Goal: Task Accomplishment & Management: Manage account settings

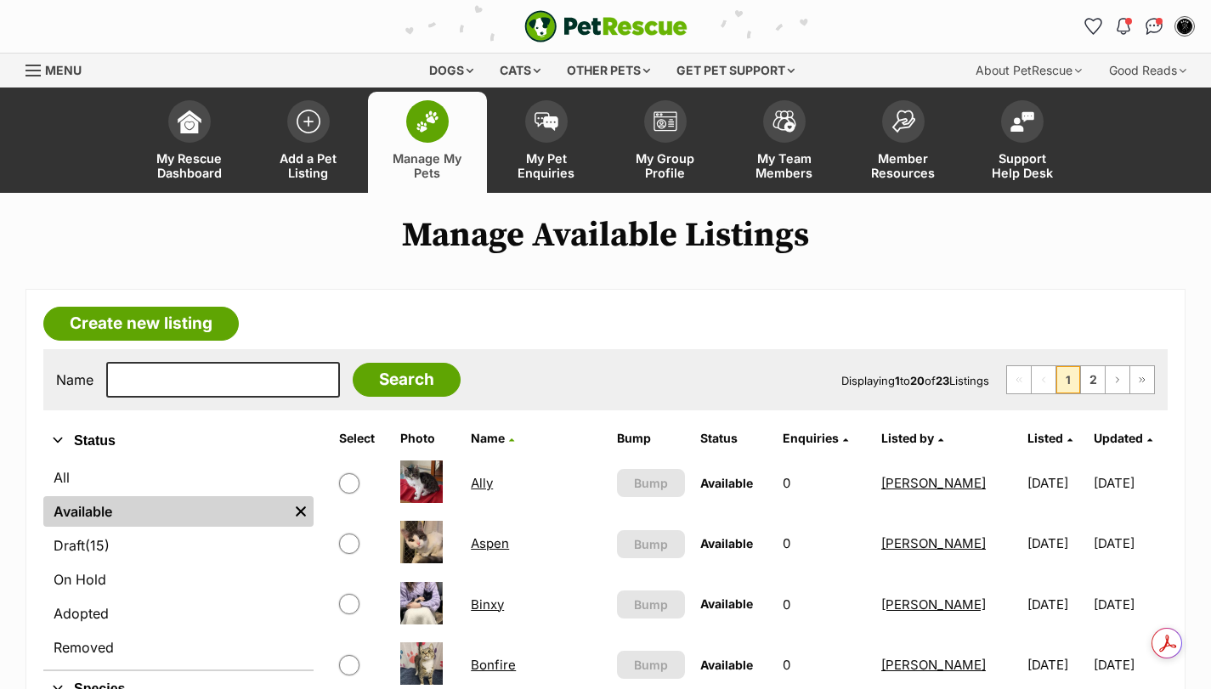
click at [135, 576] on link "On Hold" at bounding box center [178, 579] width 270 height 31
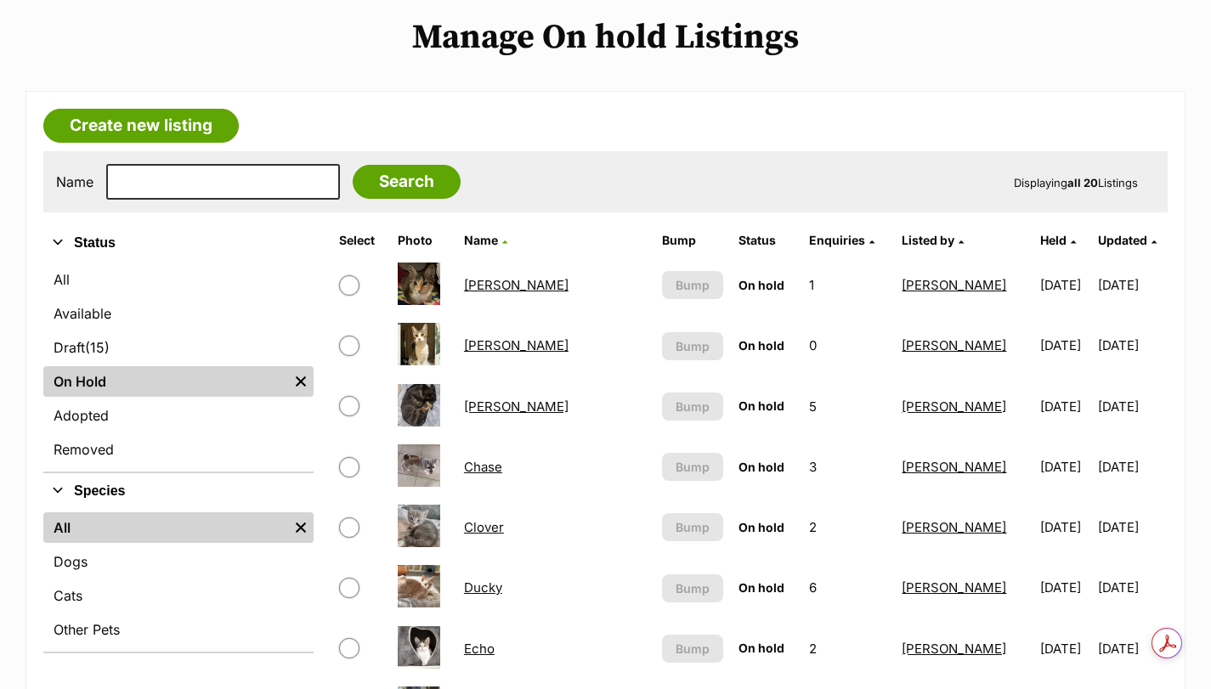
click at [504, 528] on link "Clover" at bounding box center [484, 527] width 40 height 16
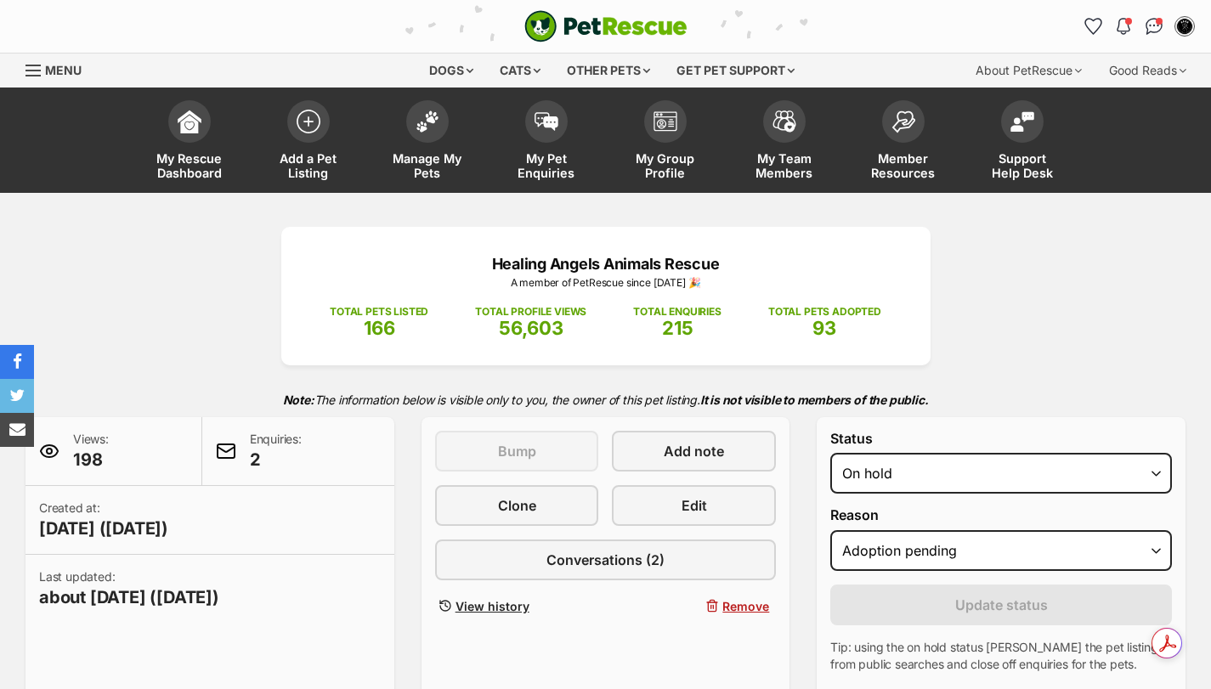
select select "adoption_pending"
select select "rehomed"
click at [830, 453] on select "Draft - not available as listing has enquires Available On hold Adopted" at bounding box center [1001, 473] width 342 height 41
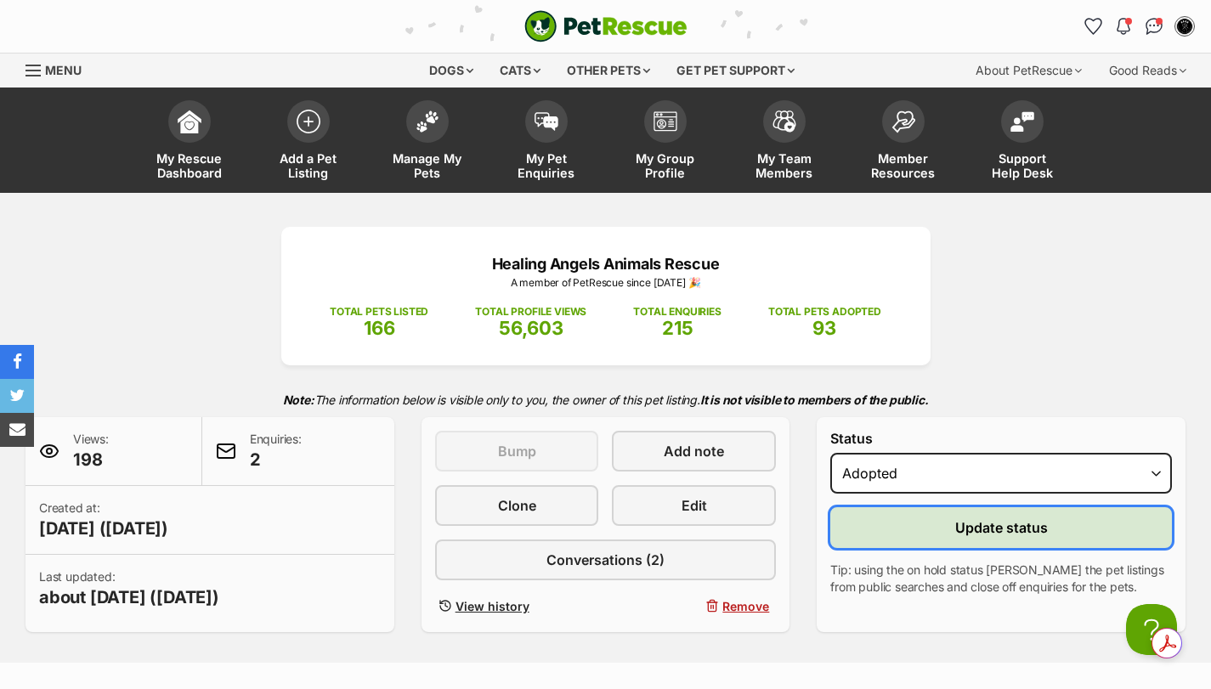
click at [950, 531] on button "Update status" at bounding box center [1001, 527] width 342 height 41
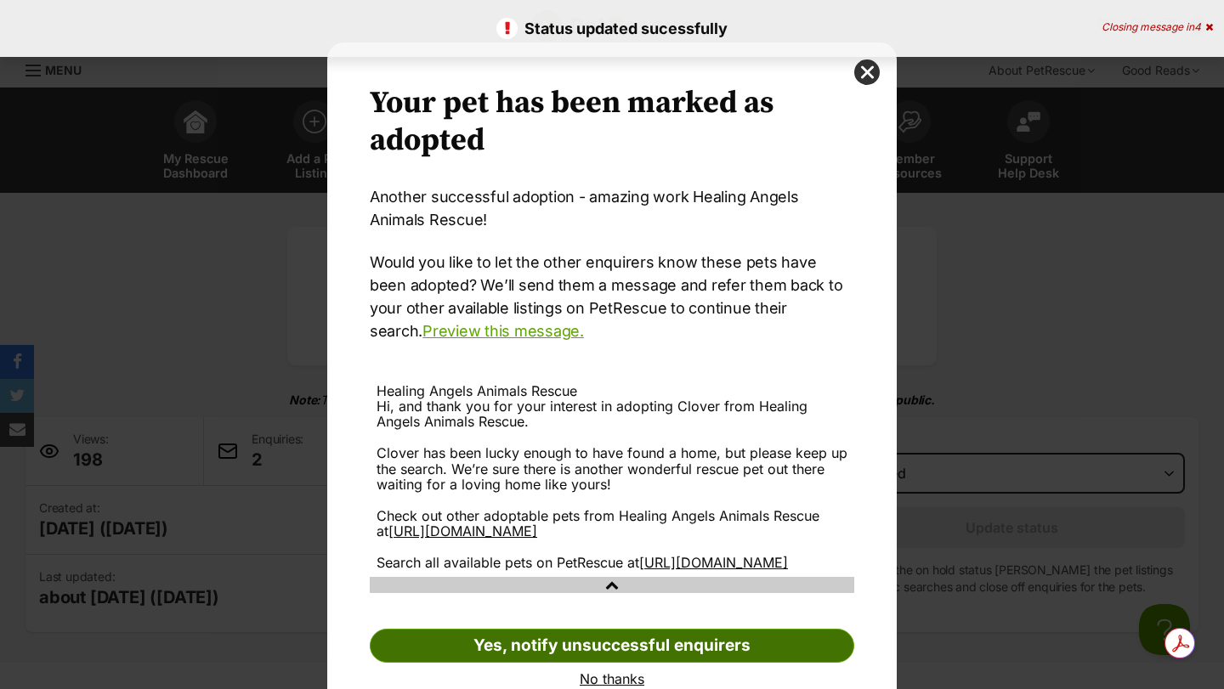
click at [586, 663] on link "Yes, notify unsuccessful enquirers" at bounding box center [612, 646] width 484 height 34
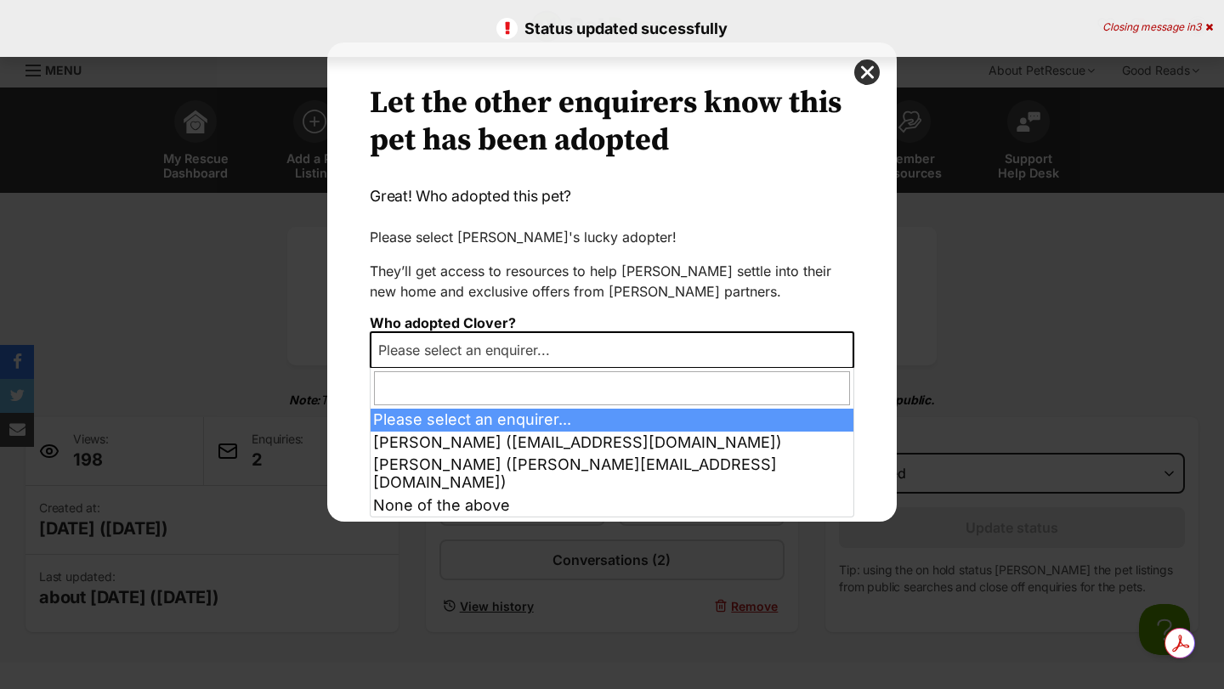
click at [424, 342] on span "Please select an enquirer..." at bounding box center [468, 350] width 195 height 24
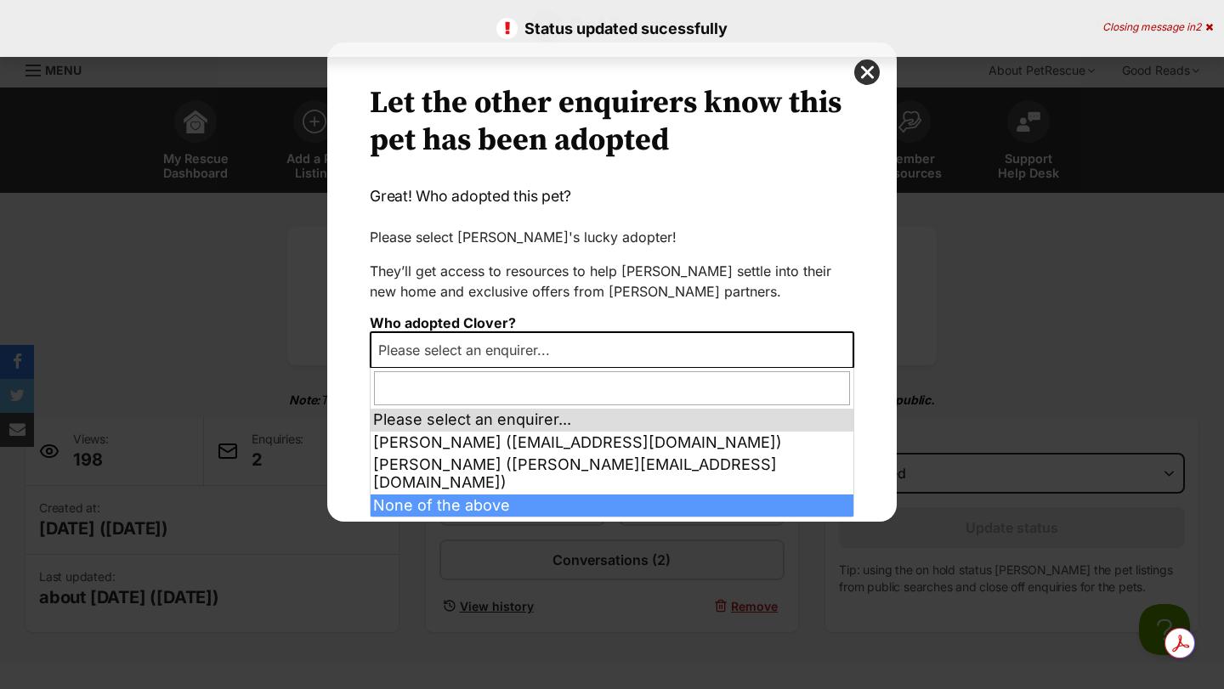
select select "other"
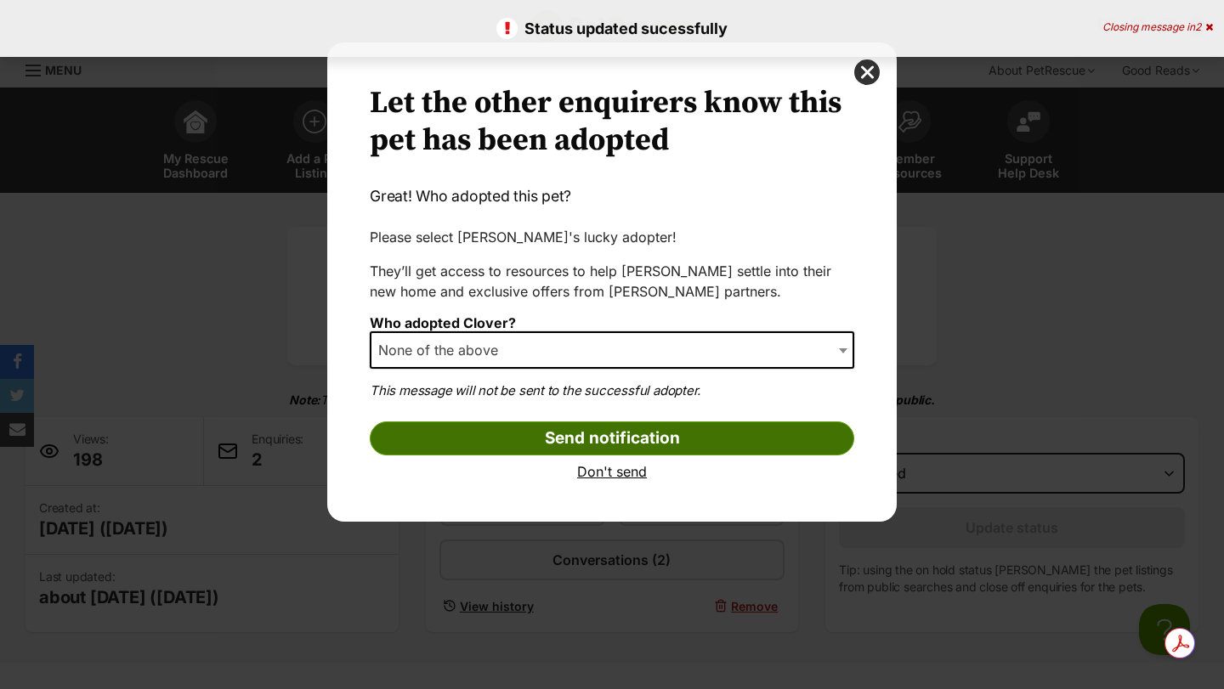
click at [517, 442] on input "Send notification" at bounding box center [612, 439] width 484 height 34
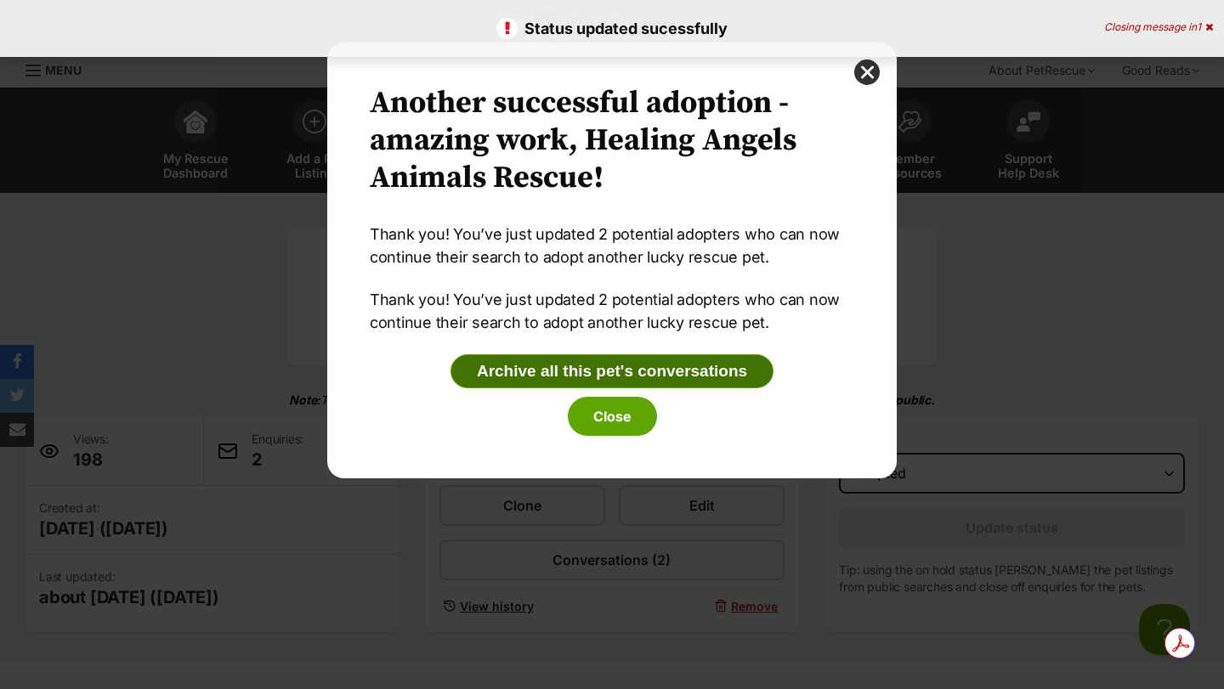
click at [562, 365] on button "Archive all this pet's conversations" at bounding box center [611, 371] width 323 height 34
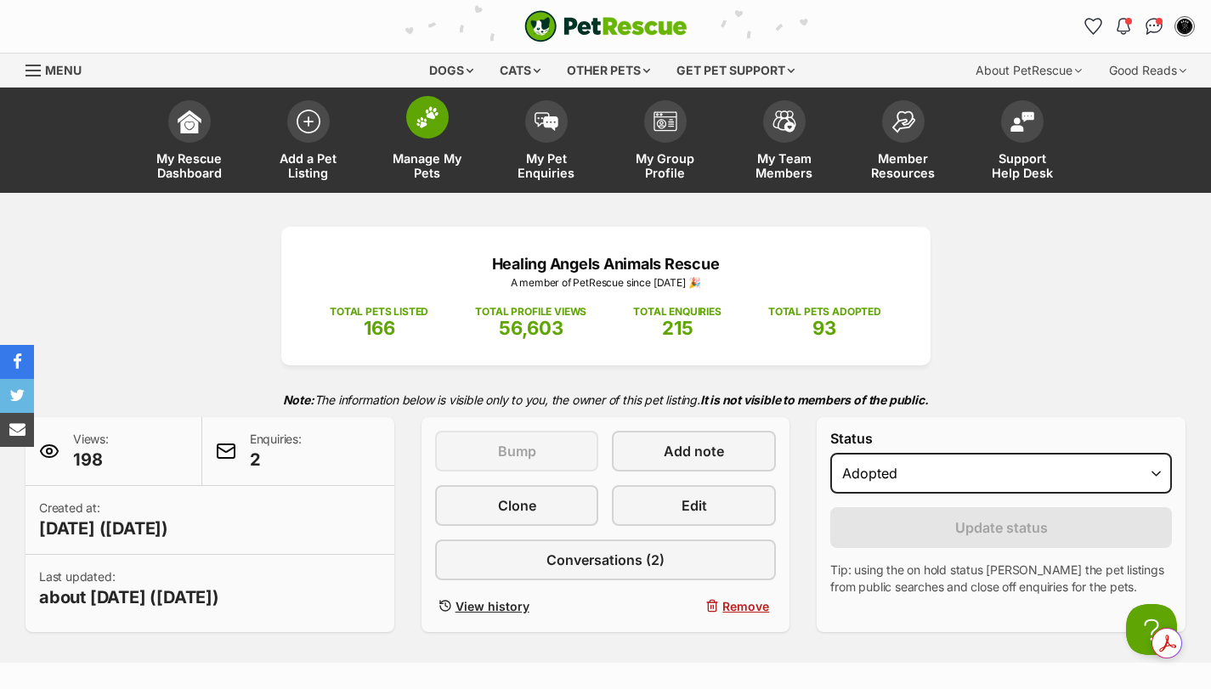
click at [425, 106] on img at bounding box center [428, 117] width 24 height 22
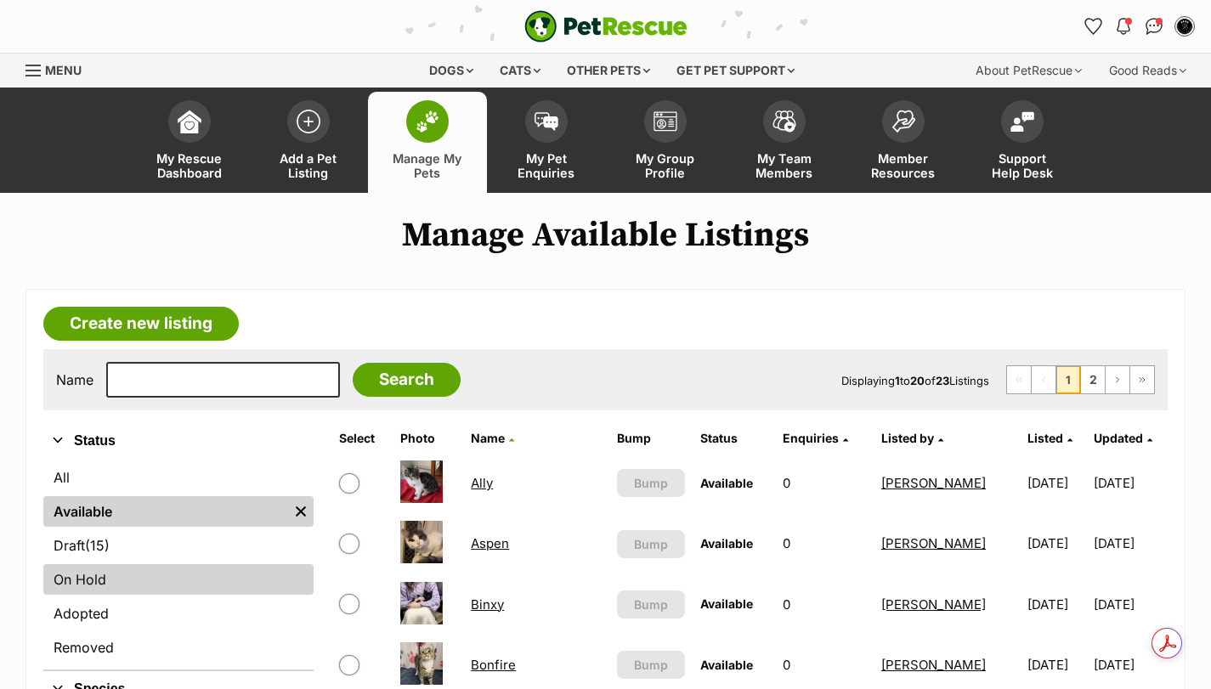
click at [135, 575] on link "On Hold" at bounding box center [178, 579] width 270 height 31
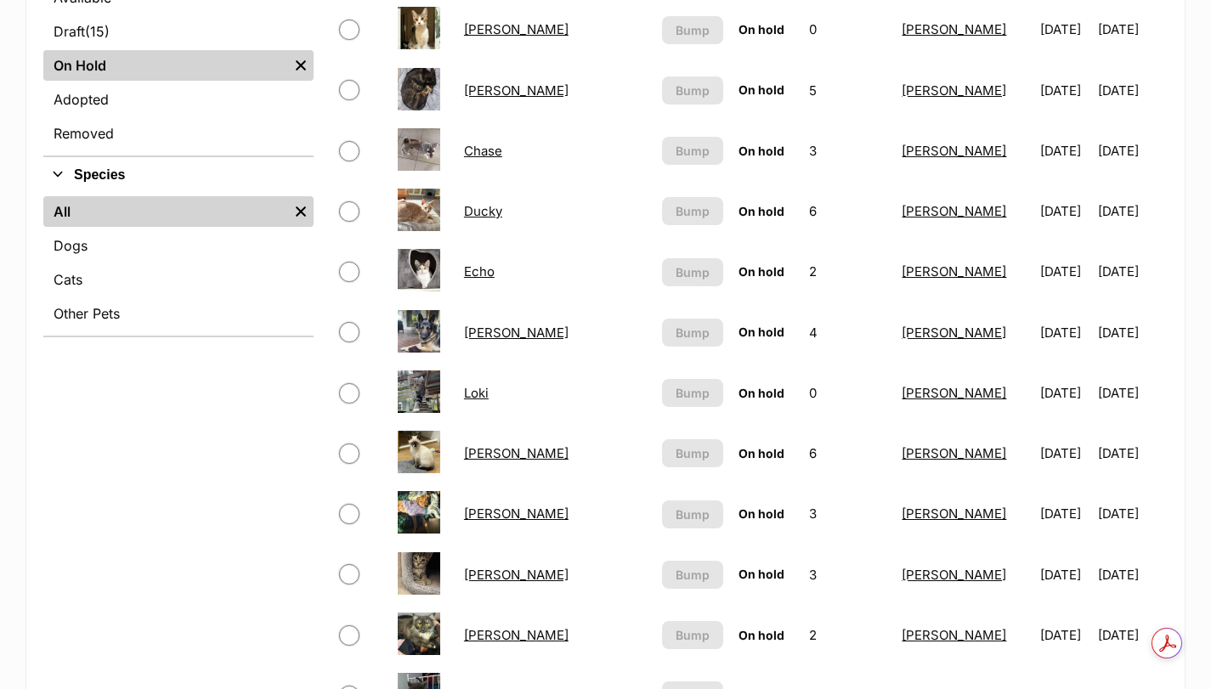
scroll to position [680, 0]
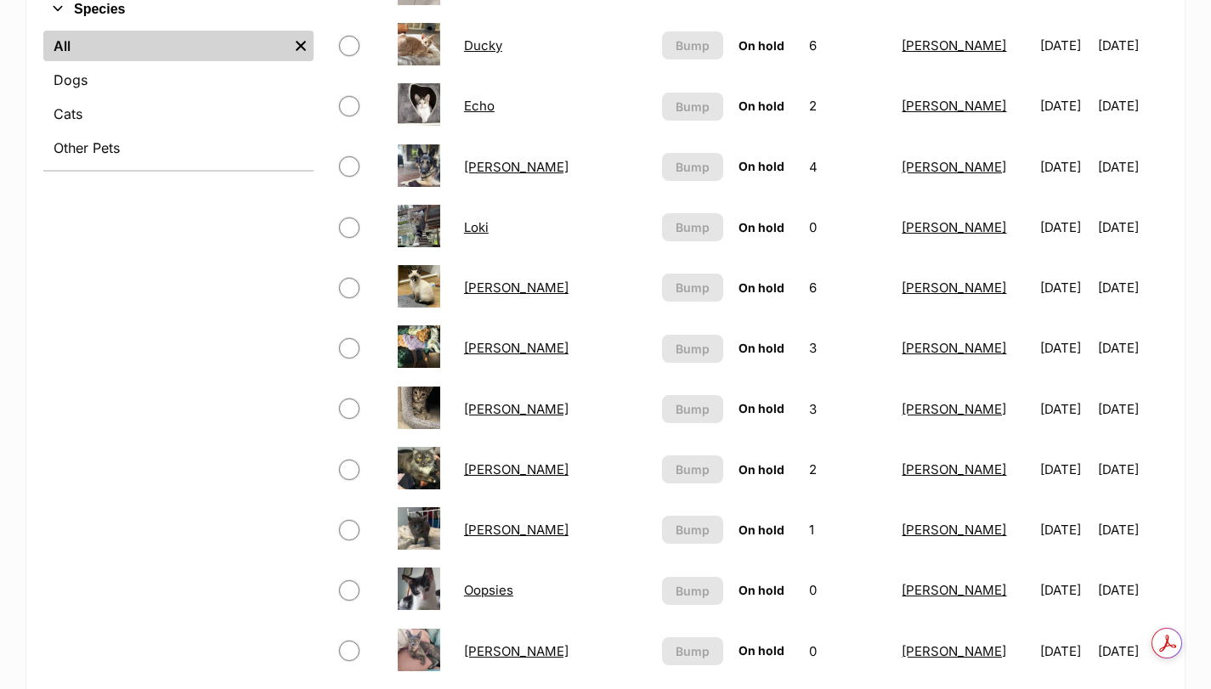
click at [498, 535] on link "[PERSON_NAME]" at bounding box center [516, 530] width 105 height 16
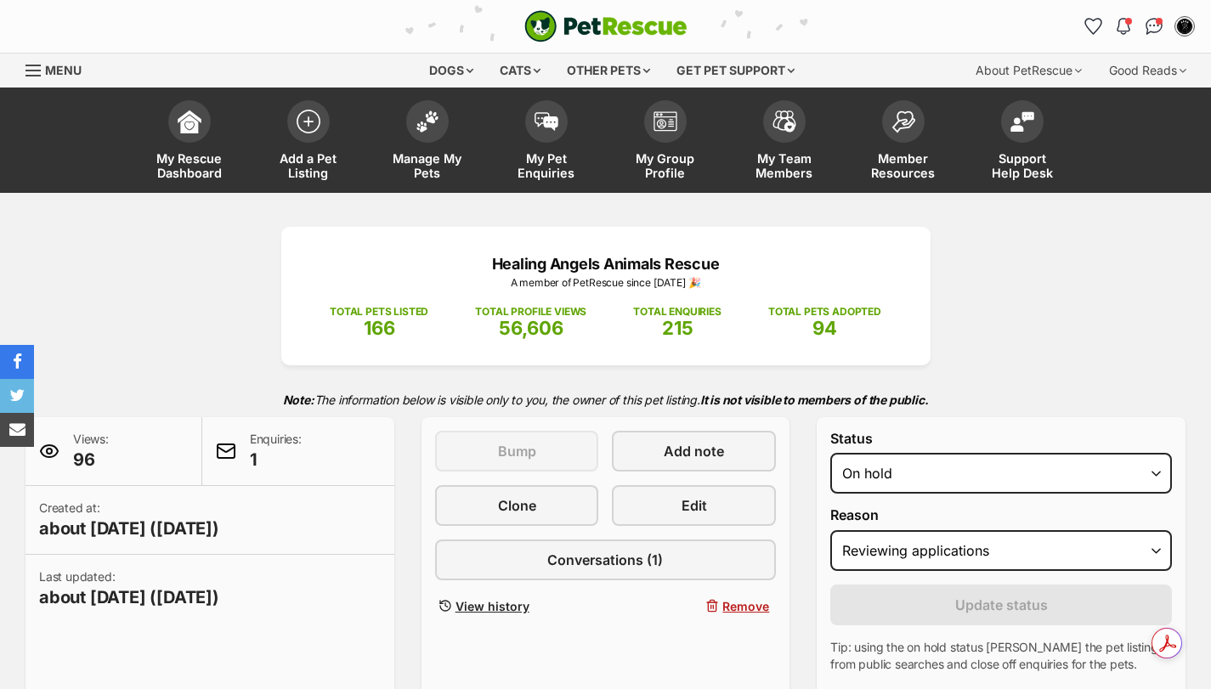
select select "reviewing_applications"
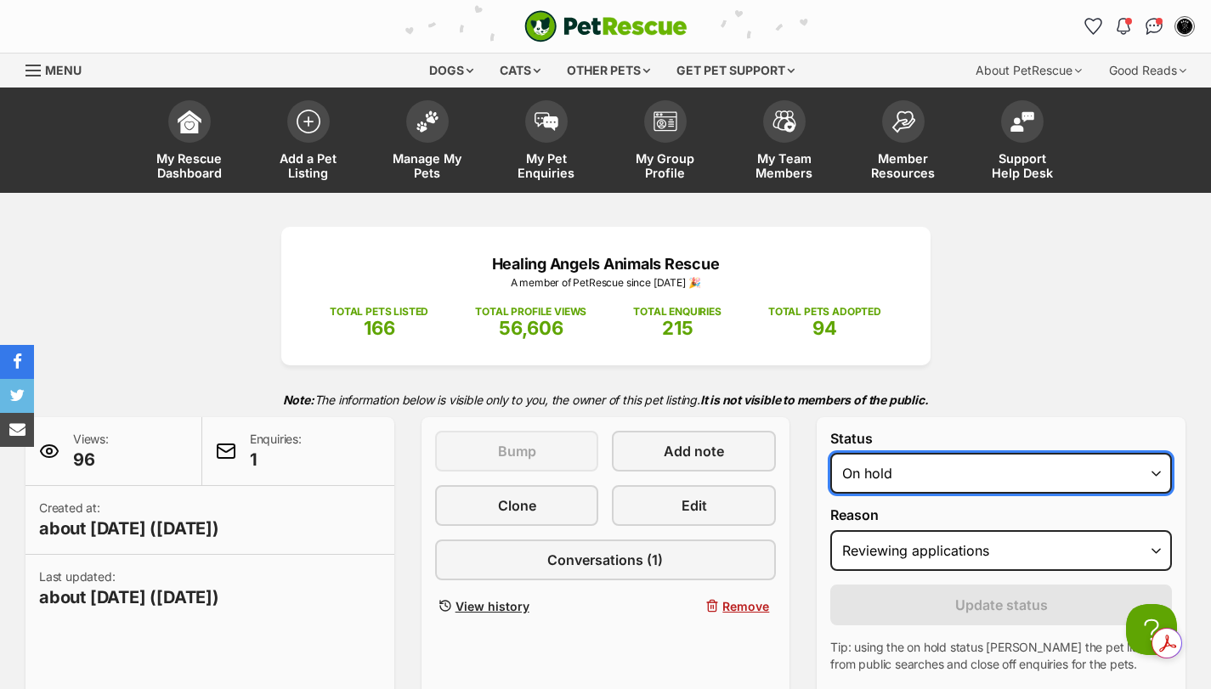
click at [855, 472] on select "Draft - not available as listing has enquires Available On hold Adopted" at bounding box center [1001, 473] width 342 height 41
select select "rehomed"
click at [830, 453] on select "Draft - not available as listing has enquires Available On hold Adopted" at bounding box center [1001, 473] width 342 height 41
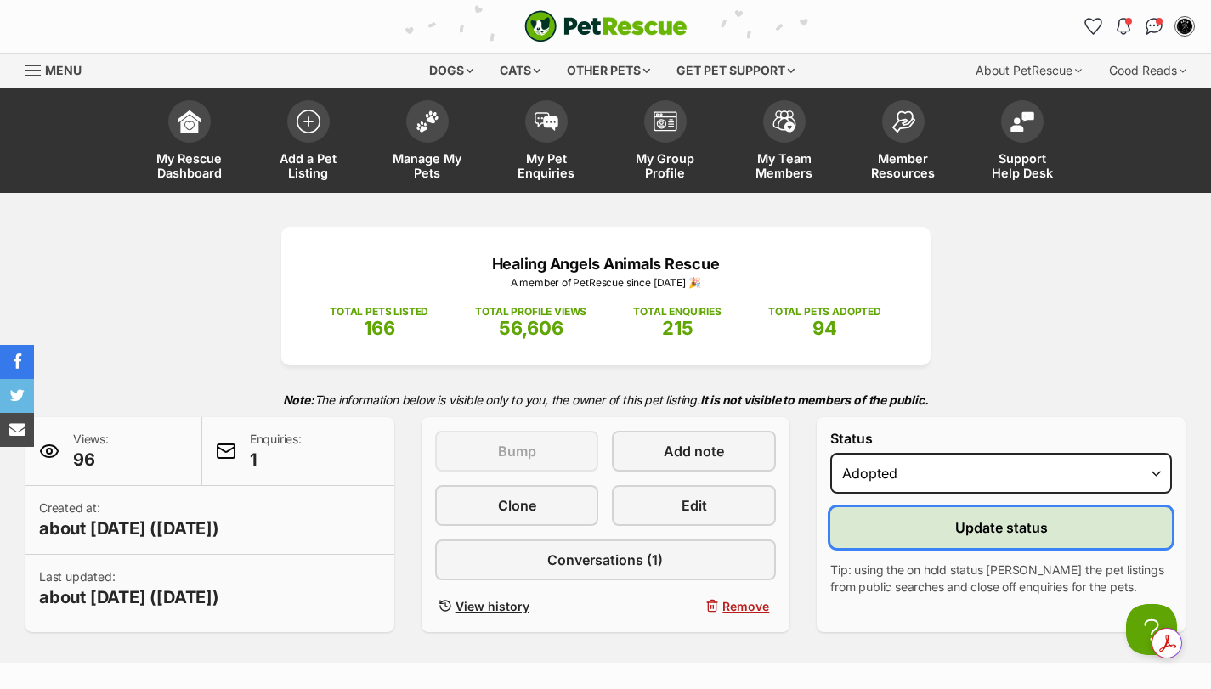
click at [949, 537] on button "Update status" at bounding box center [1001, 527] width 342 height 41
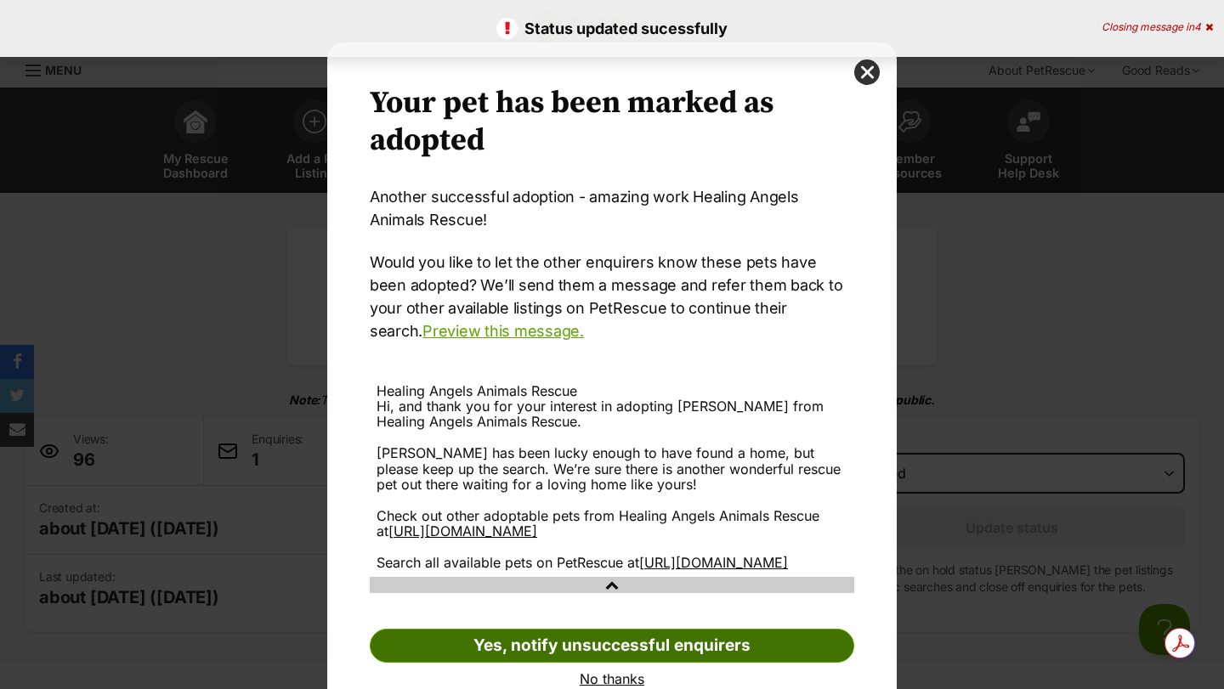
click at [528, 663] on link "Yes, notify unsuccessful enquirers" at bounding box center [612, 646] width 484 height 34
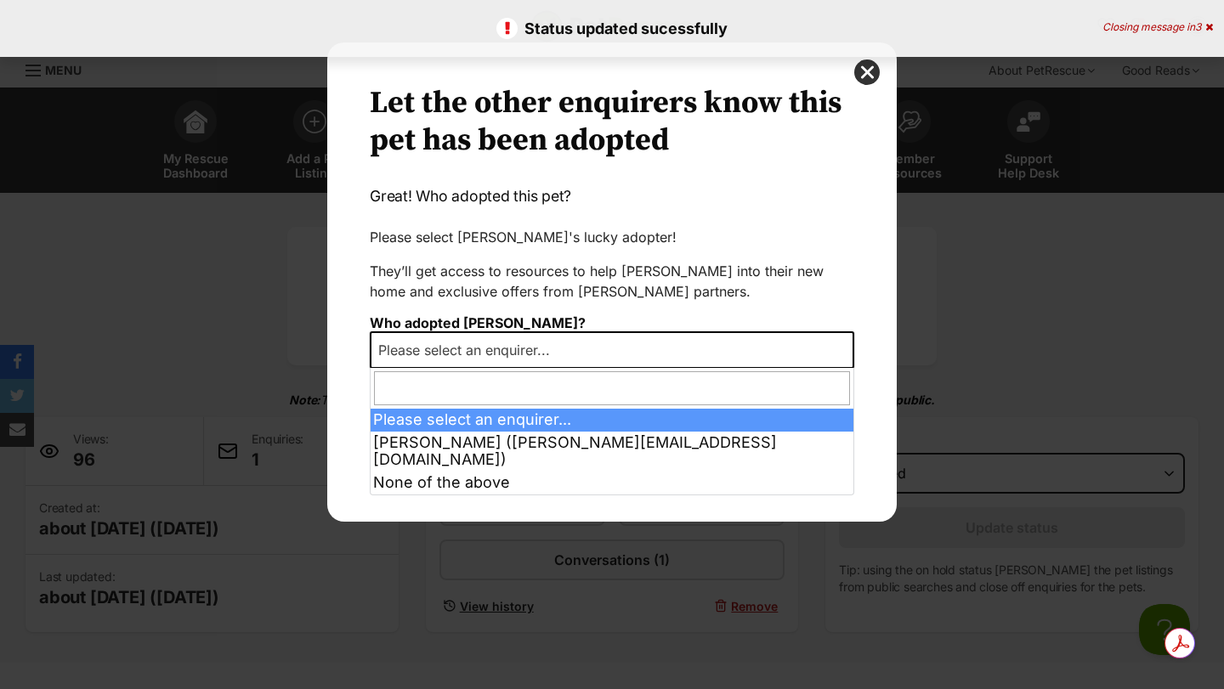
click at [437, 336] on span "Please select an enquirer..." at bounding box center [612, 349] width 484 height 37
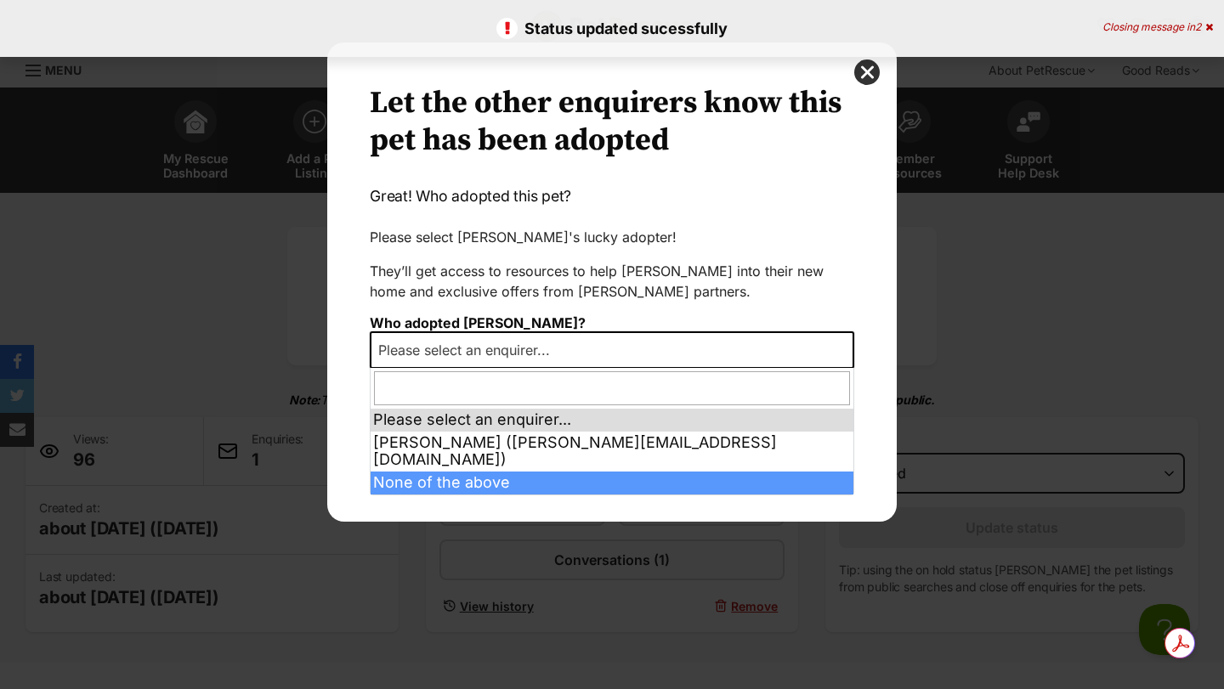
select select "other"
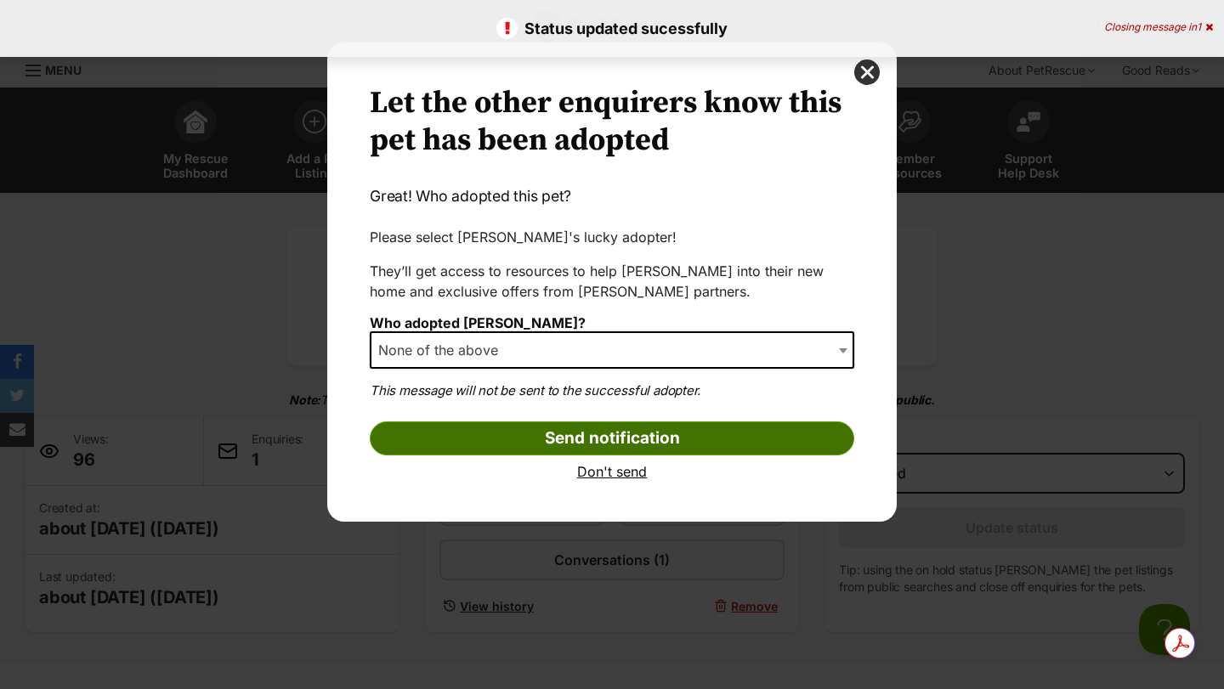
click at [501, 444] on input "Send notification" at bounding box center [612, 439] width 484 height 34
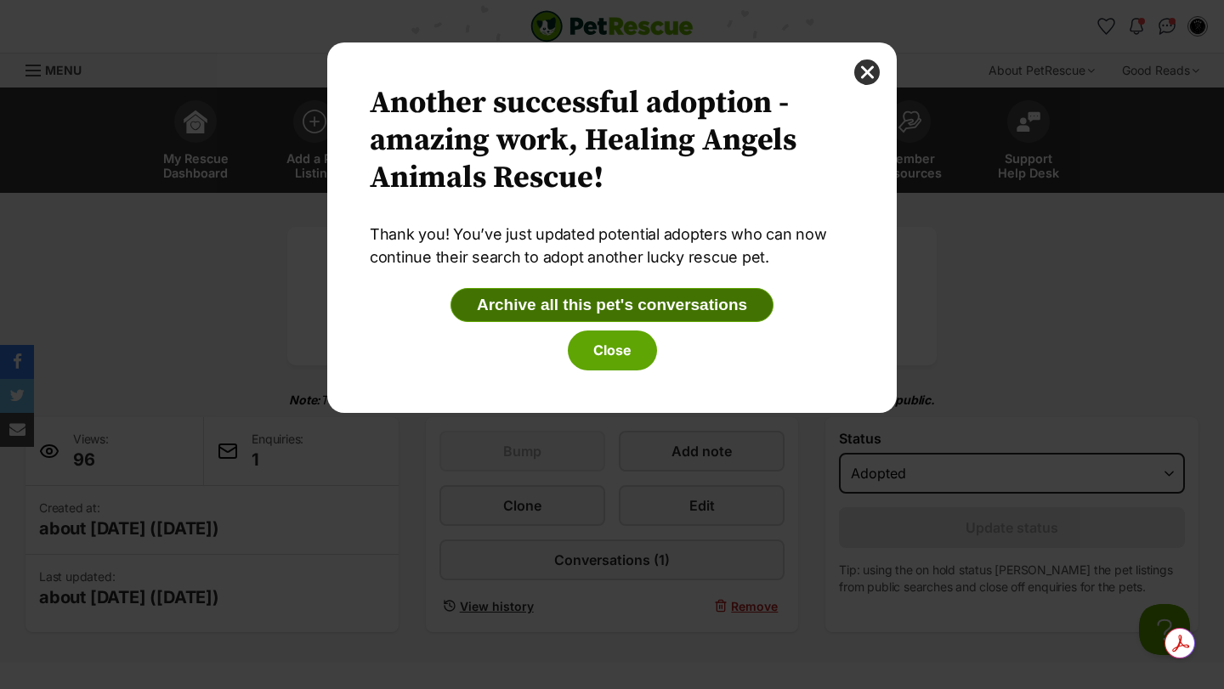
click at [592, 303] on button "Archive all this pet's conversations" at bounding box center [611, 305] width 323 height 34
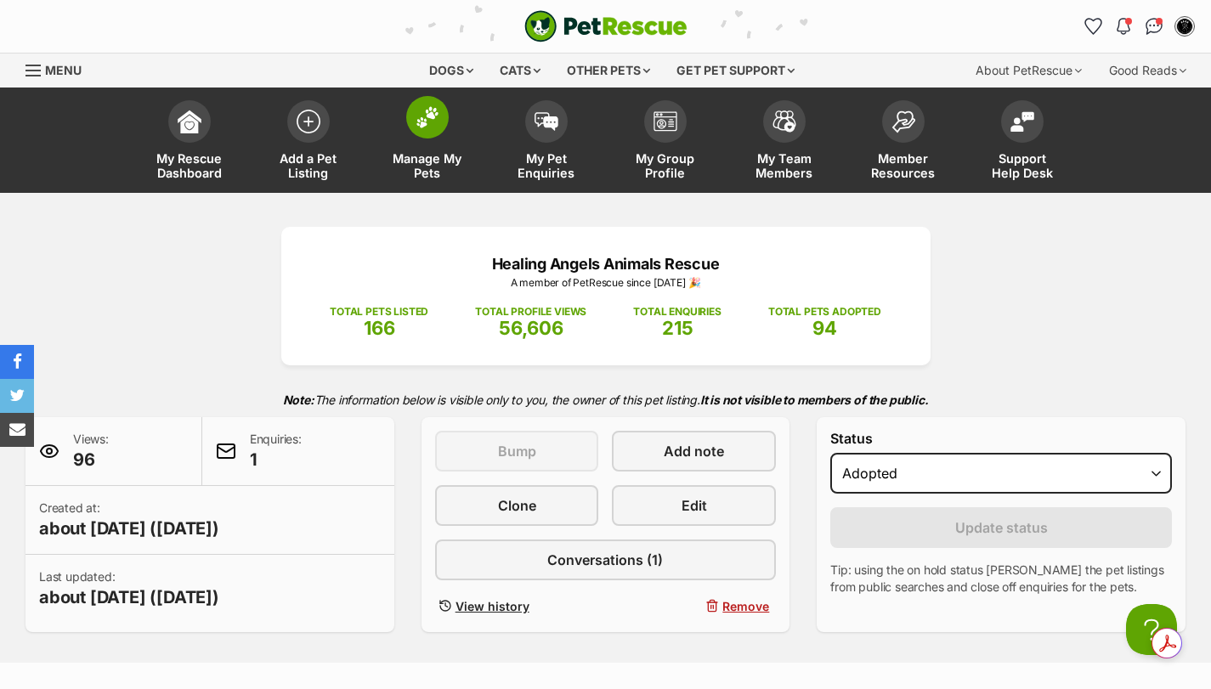
click at [428, 121] on img at bounding box center [428, 117] width 24 height 22
